Goal: Task Accomplishment & Management: Manage account settings

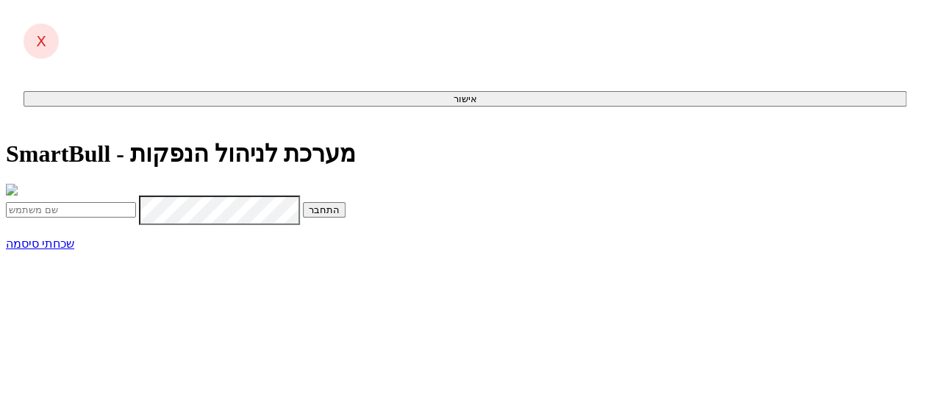
scroll to position [51, 0]
type input "[EMAIL_ADDRESS][DOMAIN_NAME]"
click at [345, 218] on button "התחבר" at bounding box center [324, 209] width 43 height 15
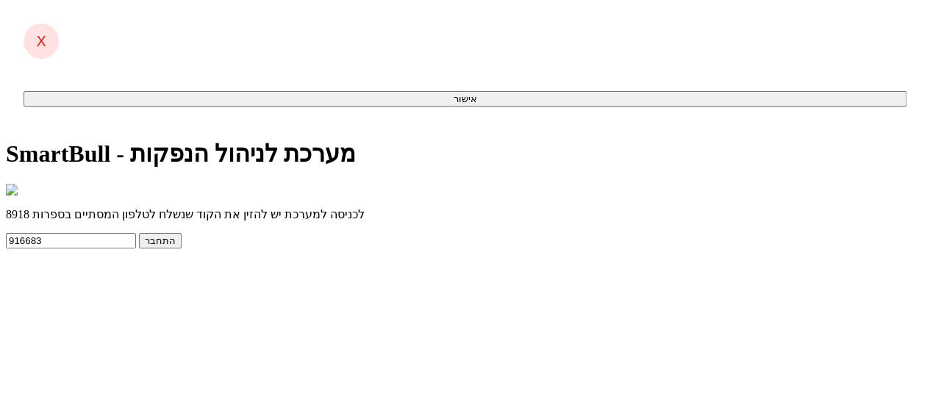
type input "916683"
click at [182, 248] on button "התחבר" at bounding box center [160, 240] width 43 height 15
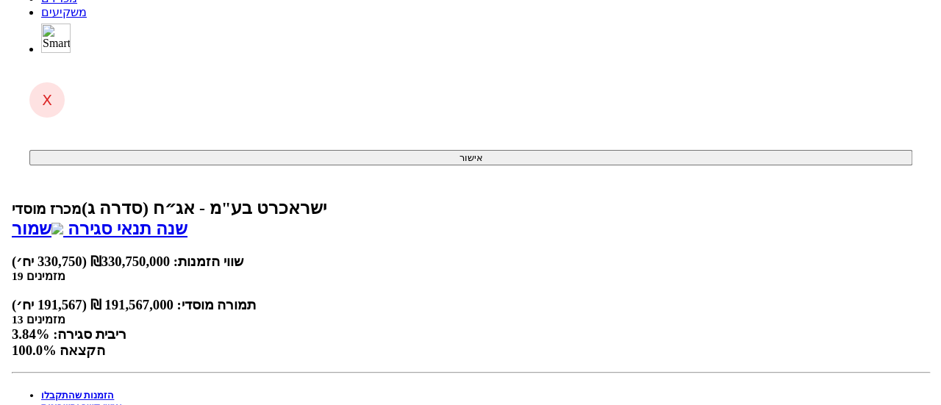
scroll to position [515, 0]
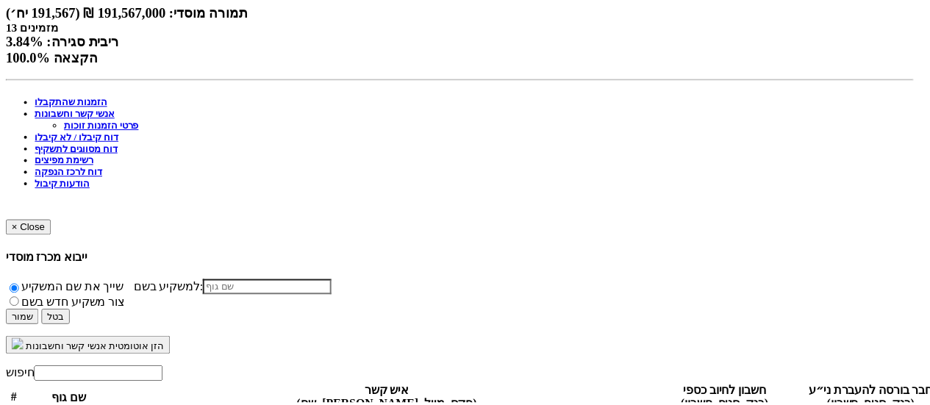
scroll to position [243, 0]
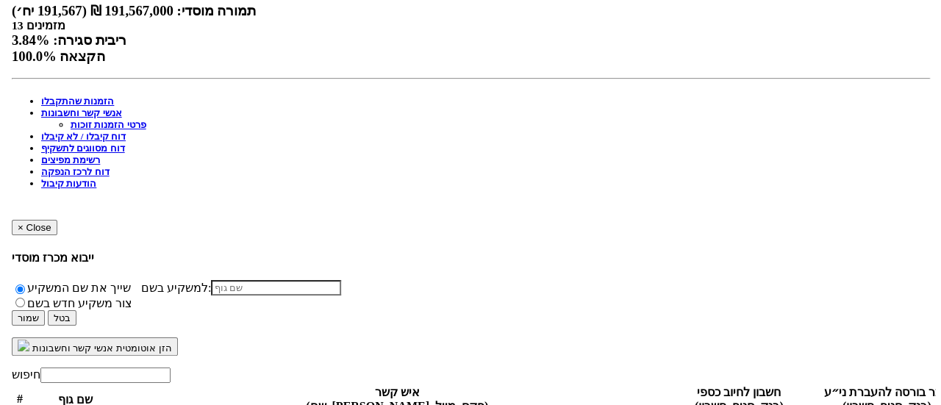
scroll to position [517, 0]
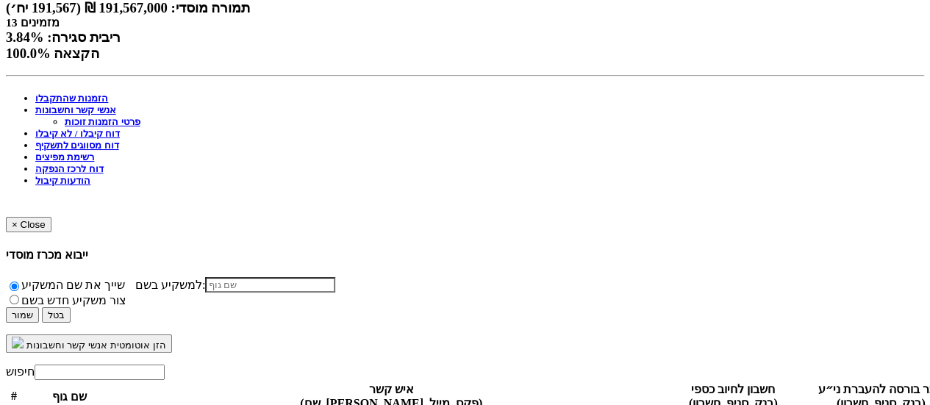
select select "new_billing"
select select
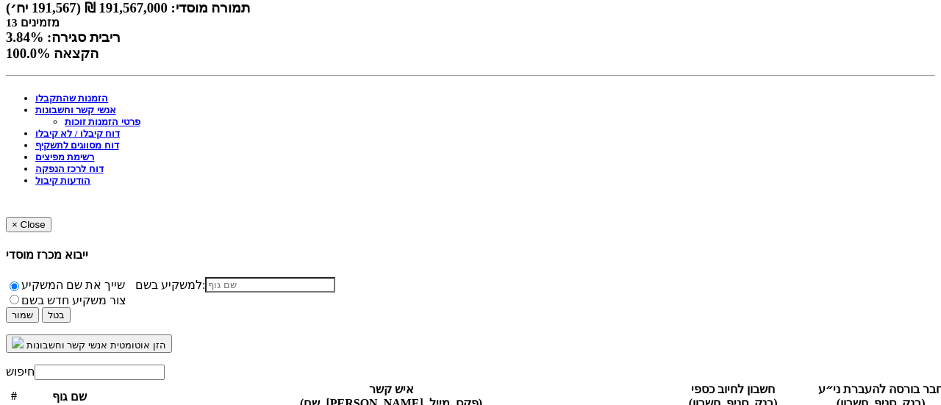
type input "לאומי (10)"
type input "לאומ"
type input "לאומי (10)"
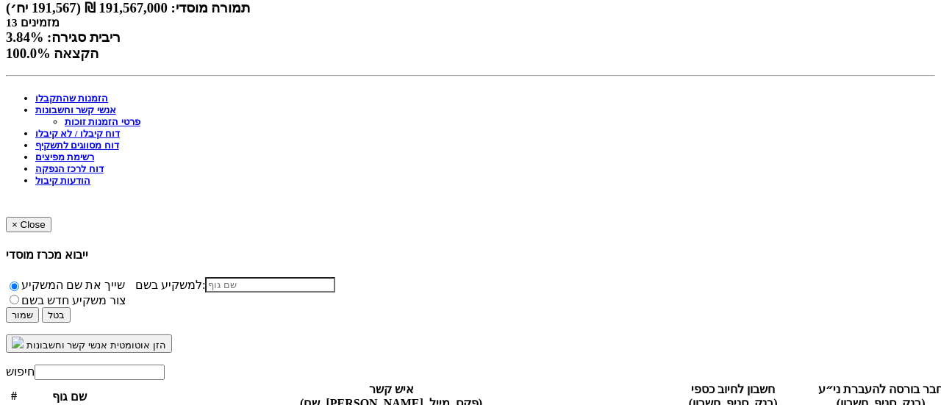
type input "800"
type input "29595242"
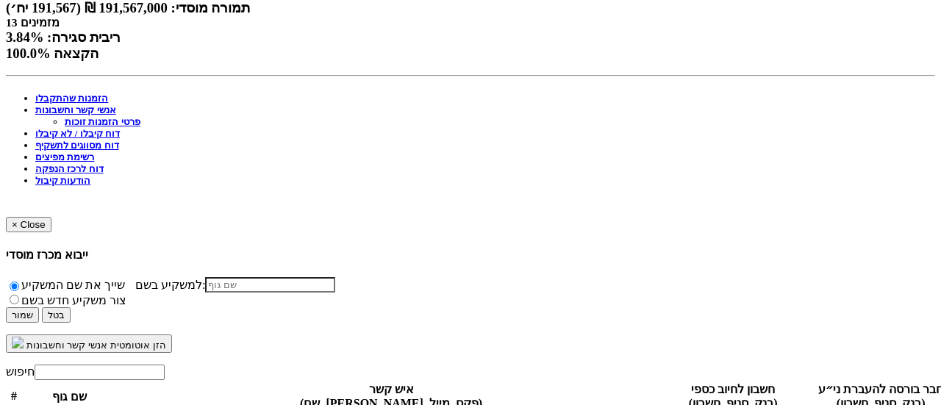
drag, startPoint x: 603, startPoint y: 196, endPoint x: 687, endPoint y: 202, distance: 83.3
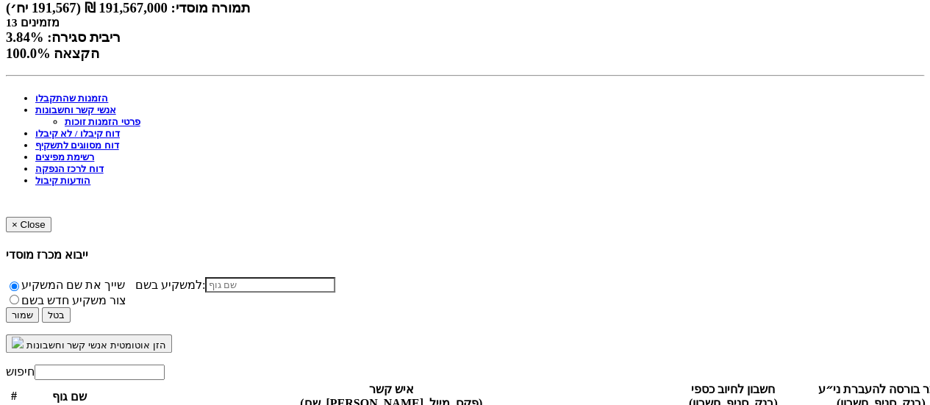
select select "new_billing"
select select
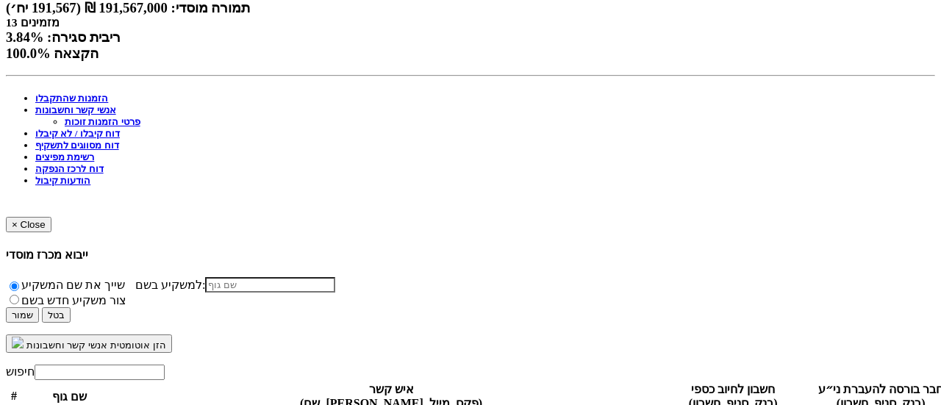
type input "29595242"
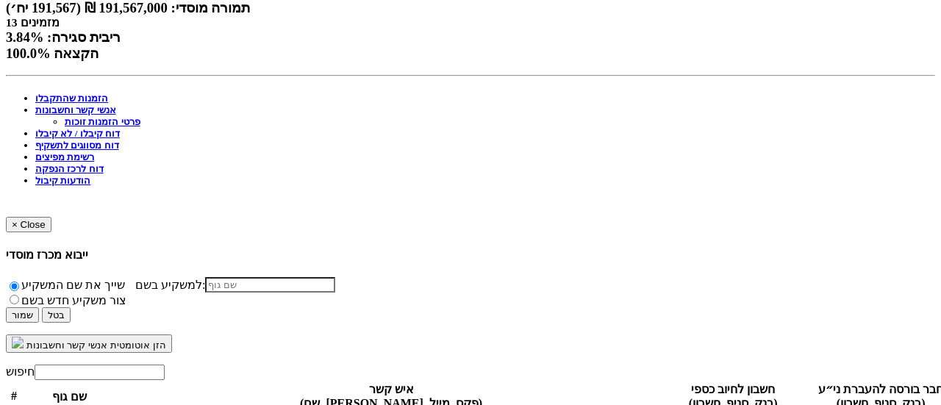
type input "לאומי (10)"
type input "ל"
type input "לאומי (10)"
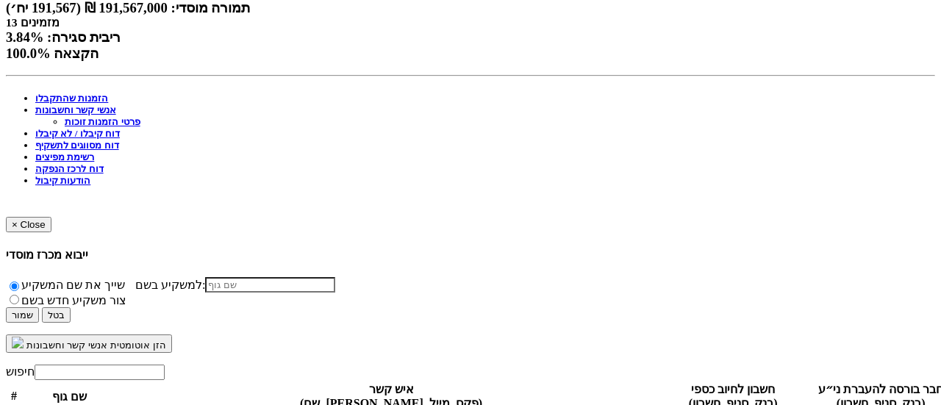
type input "800"
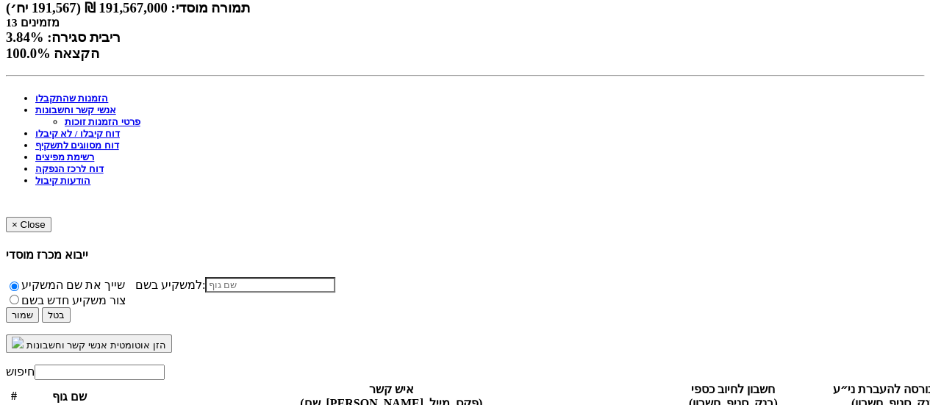
select select "new_securities"
select select
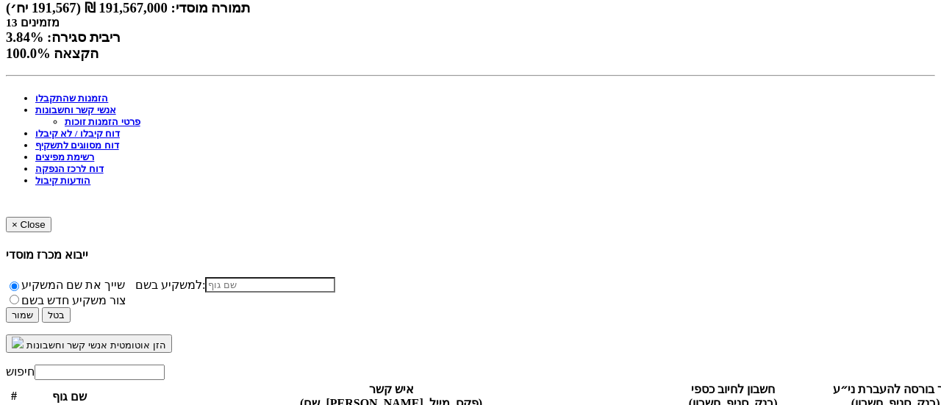
paste input "29595242"
type input "29595272"
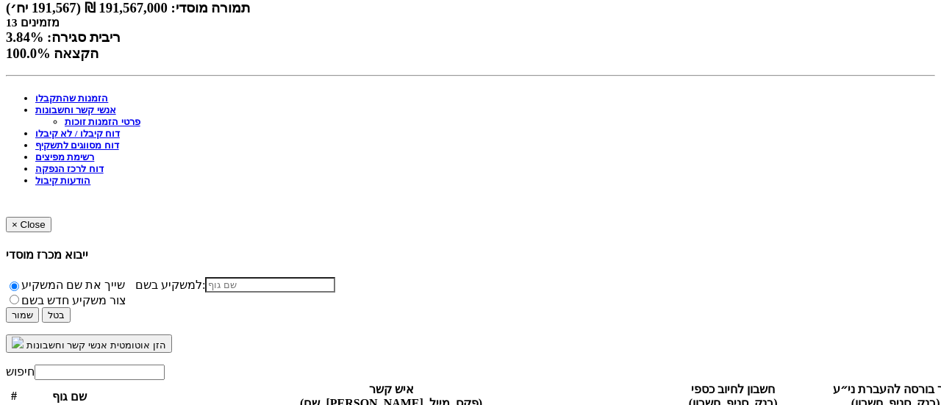
type input "לאומי (10)"
type input "ל"
type input "לאומי (10)"
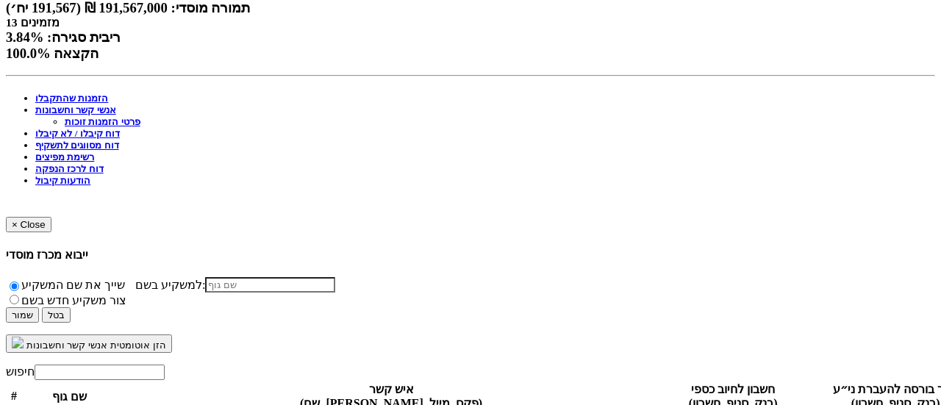
type input "800"
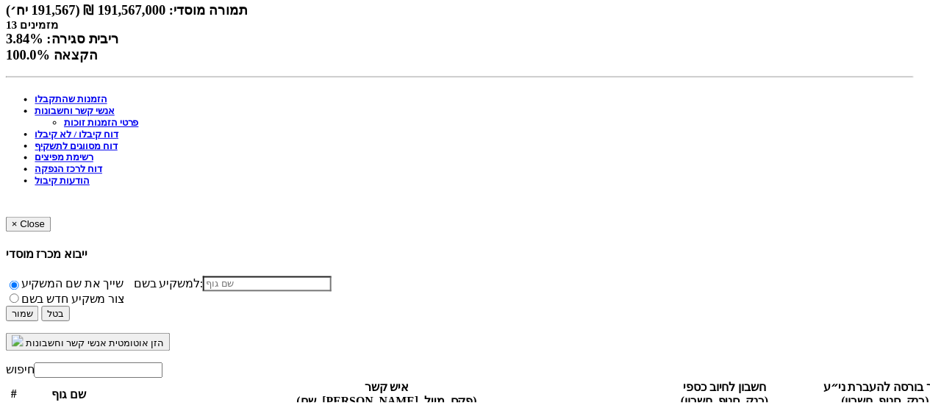
scroll to position [0, 0]
